Goal: Navigation & Orientation: Find specific page/section

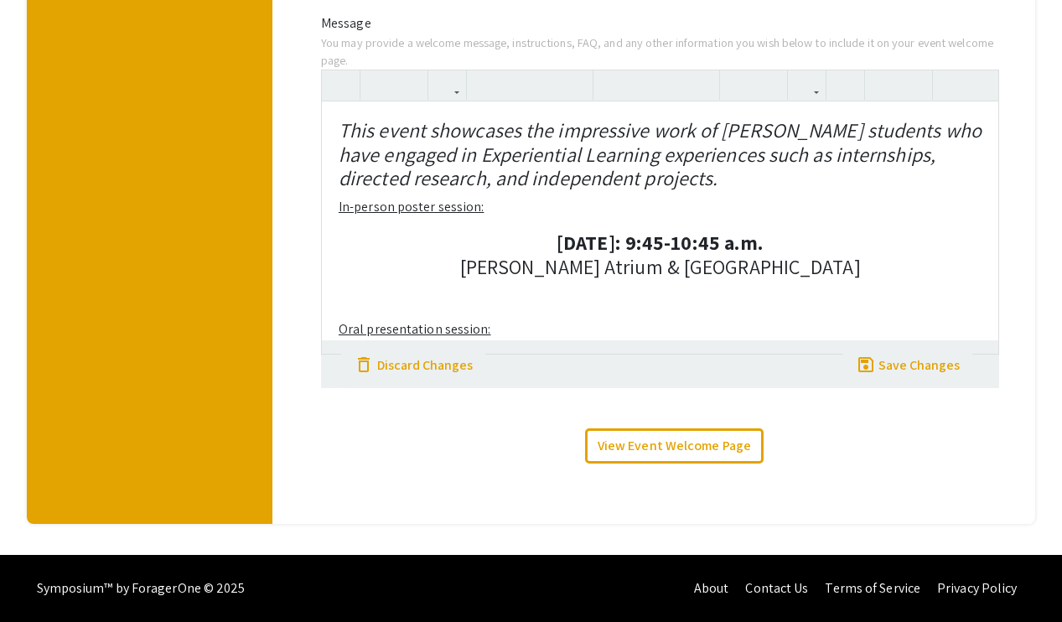
scroll to position [97, 0]
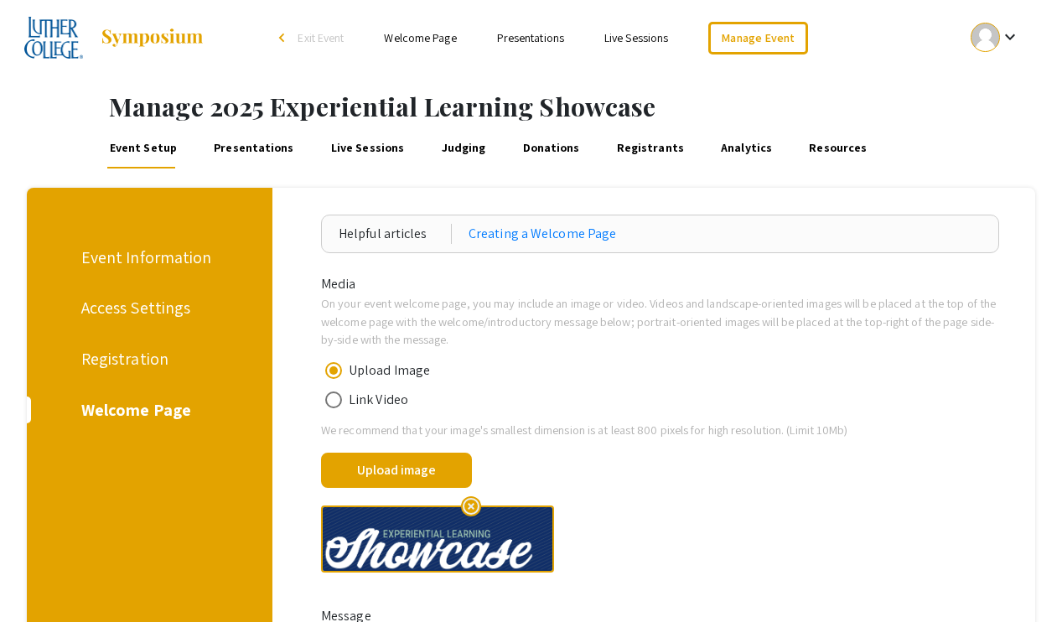
click at [148, 411] on div "Welcome Page" at bounding box center [146, 409] width 131 height 25
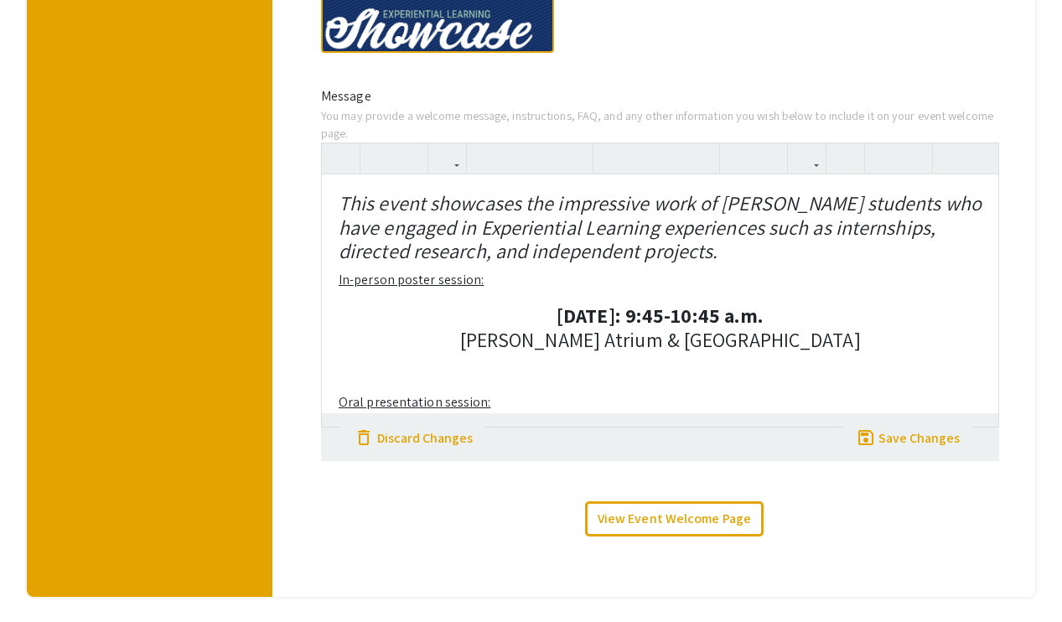
scroll to position [593, 0]
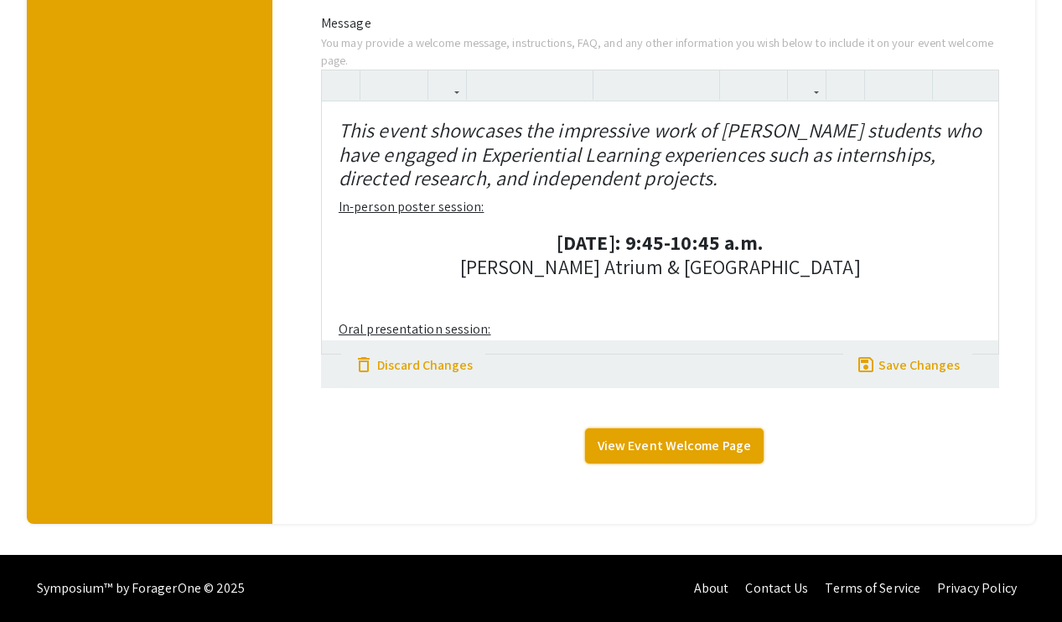
click at [621, 440] on link "View Event Welcome Page" at bounding box center [674, 445] width 179 height 35
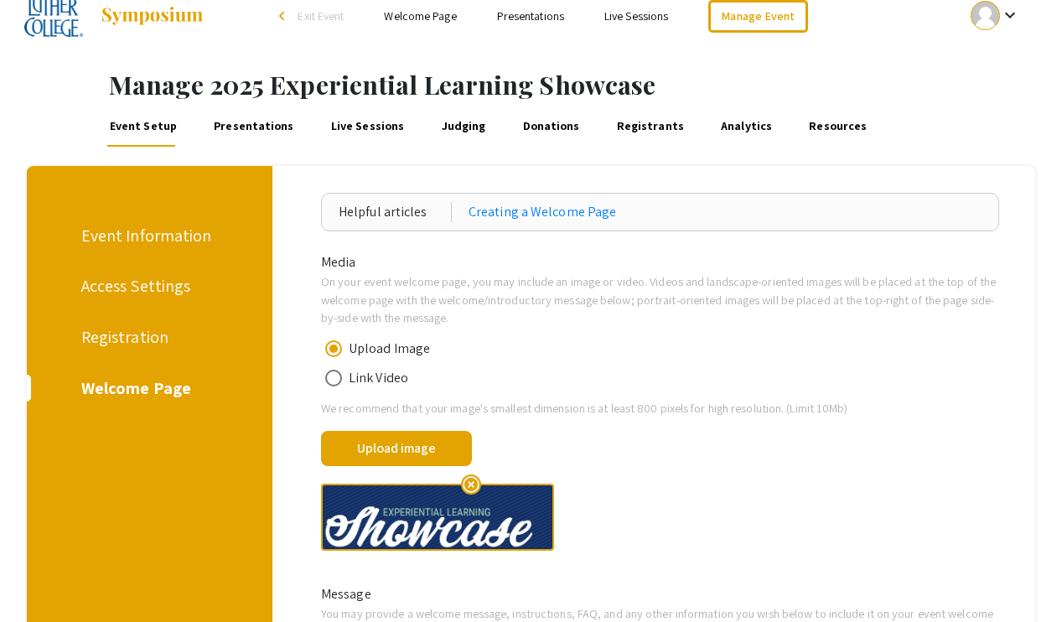
scroll to position [0, 0]
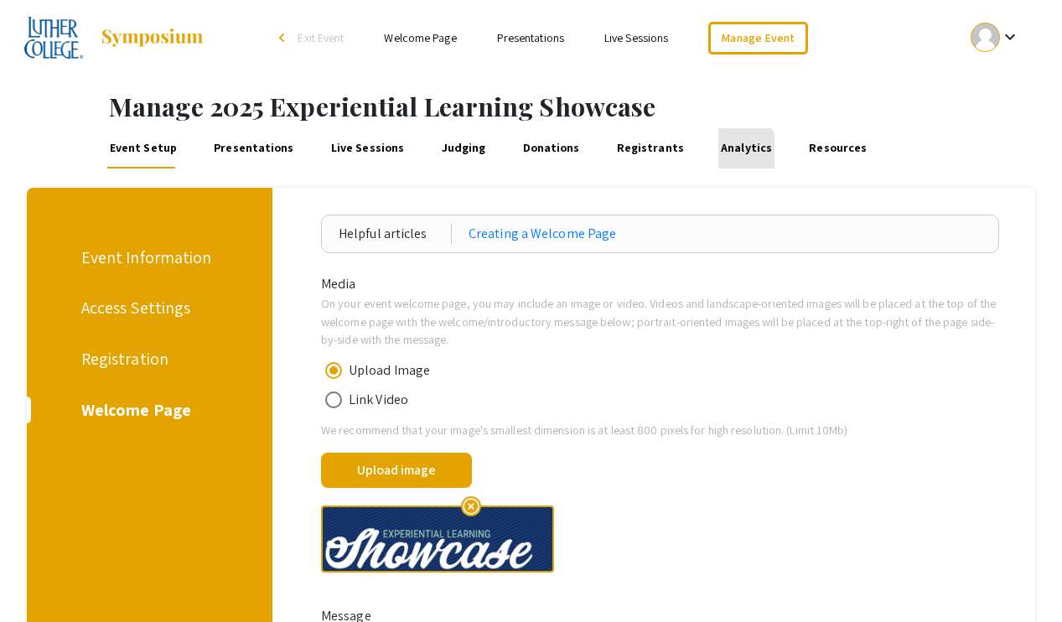
click at [718, 149] on link "Analytics" at bounding box center [746, 148] width 56 height 40
